Goal: Information Seeking & Learning: Learn about a topic

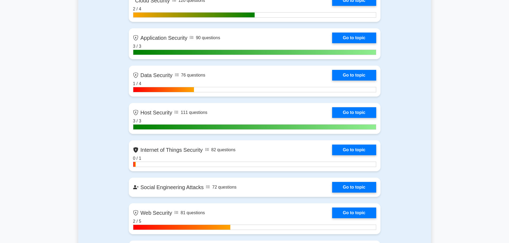
scroll to position [789, 0]
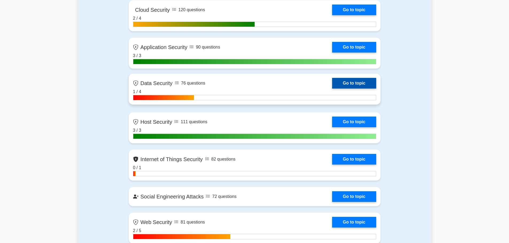
drag, startPoint x: 341, startPoint y: 83, endPoint x: 337, endPoint y: 83, distance: 4.0
click at [341, 83] on link "Go to topic" at bounding box center [354, 83] width 44 height 11
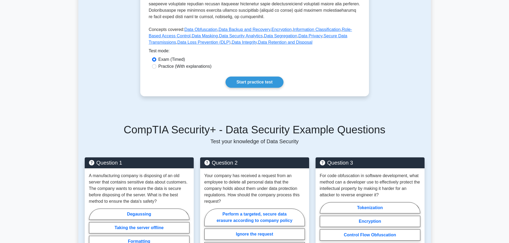
scroll to position [214, 0]
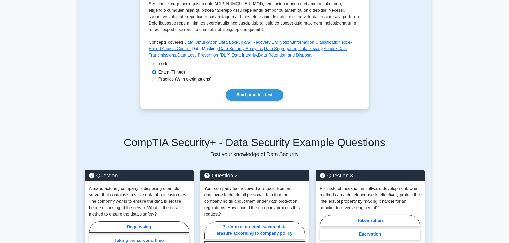
click at [192, 46] on link "Data Masking" at bounding box center [205, 48] width 26 height 5
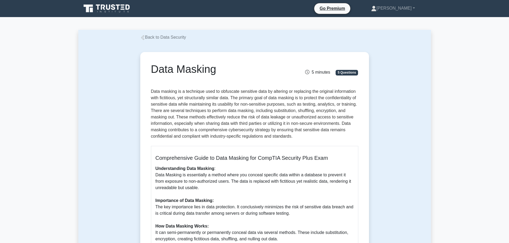
click at [343, 72] on span "5 Questions" at bounding box center [347, 72] width 22 height 5
click at [342, 72] on span "5 Questions" at bounding box center [347, 72] width 22 height 5
drag, startPoint x: 342, startPoint y: 72, endPoint x: 339, endPoint y: 72, distance: 3.2
click at [342, 72] on span "5 Questions" at bounding box center [347, 72] width 22 height 5
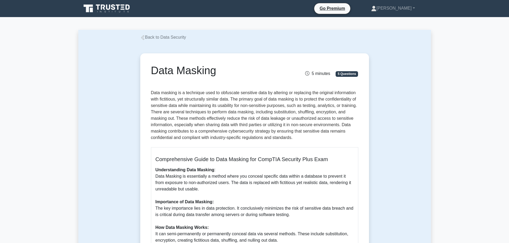
click at [168, 41] on div "Data Masking 5 minutes 5 Questions Comprehensive Guide to Data Masking for Comp…" at bounding box center [254, 203] width 235 height 325
click at [171, 37] on link "Back to Data Security" at bounding box center [163, 37] width 46 height 5
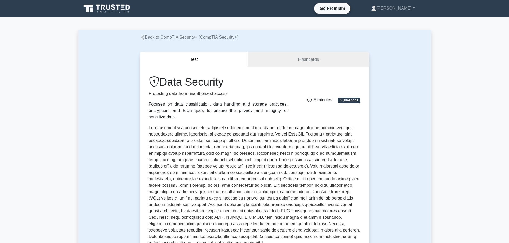
drag, startPoint x: 274, startPoint y: 53, endPoint x: 276, endPoint y: 65, distance: 12.4
click at [275, 60] on div "Test Flashcards Data Security Protecting data from unauthorized access. Focuses…" at bounding box center [254, 189] width 235 height 297
click at [277, 65] on link "Flashcards" at bounding box center [308, 59] width 121 height 15
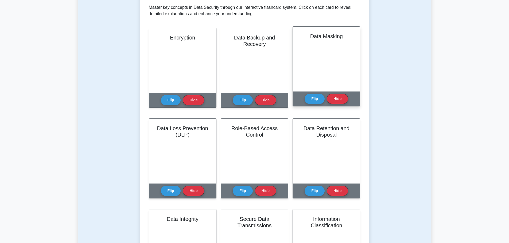
click at [324, 52] on div "Data Masking" at bounding box center [326, 59] width 67 height 65
click at [314, 101] on button "Flip" at bounding box center [315, 99] width 20 height 10
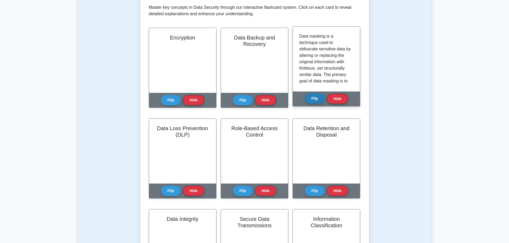
click at [318, 101] on button "Flip" at bounding box center [315, 99] width 20 height 10
